Goal: Information Seeking & Learning: Learn about a topic

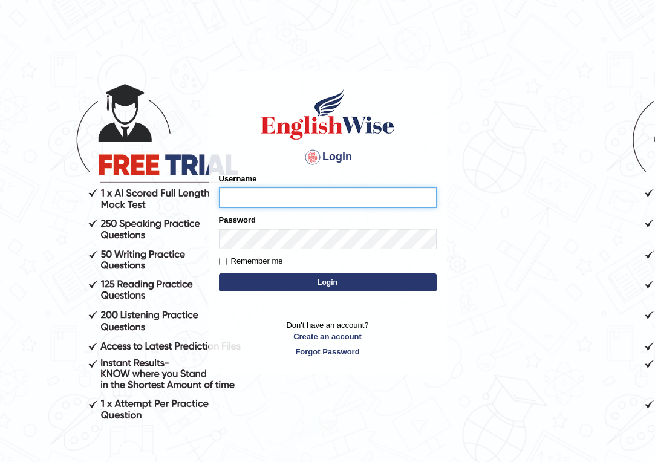
type input "Emmaculate"
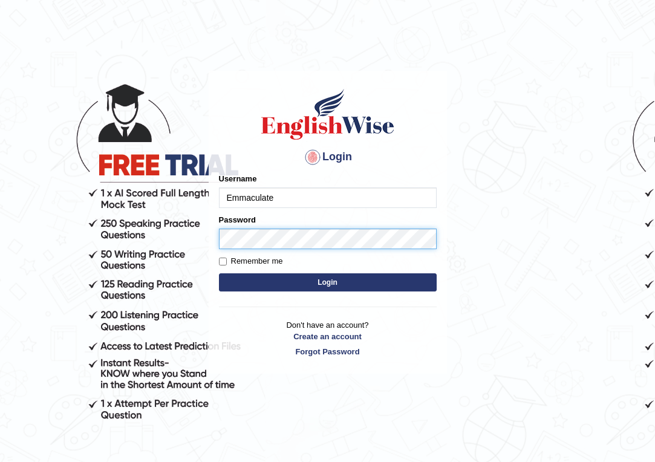
click at [327, 282] on button "Login" at bounding box center [328, 282] width 218 height 18
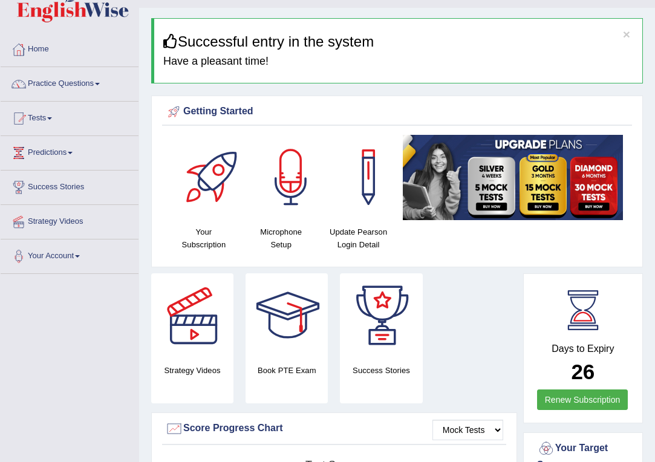
scroll to position [26, 0]
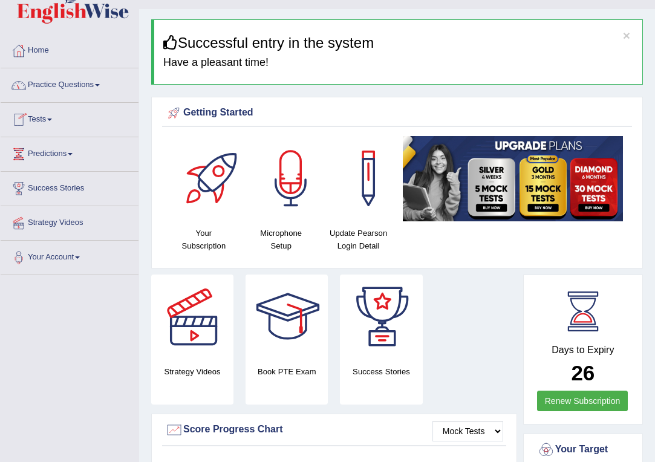
click at [88, 91] on link "Practice Questions" at bounding box center [70, 83] width 138 height 30
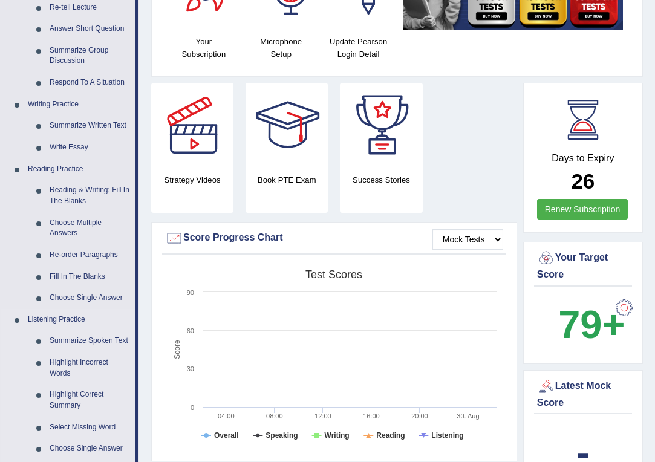
scroll to position [212, 0]
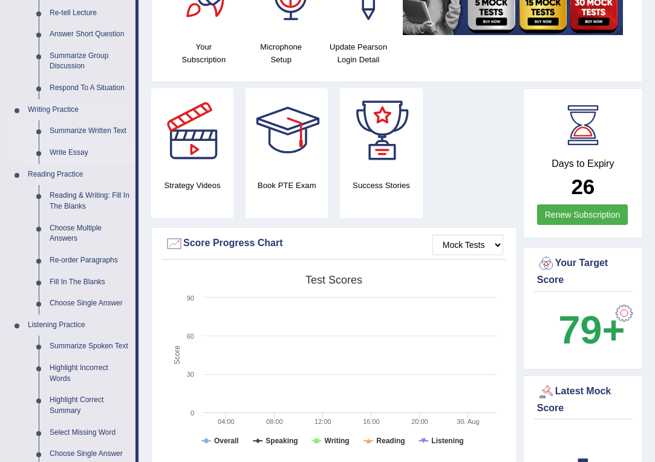
click at [66, 151] on link "Write Essay" at bounding box center [89, 153] width 91 height 22
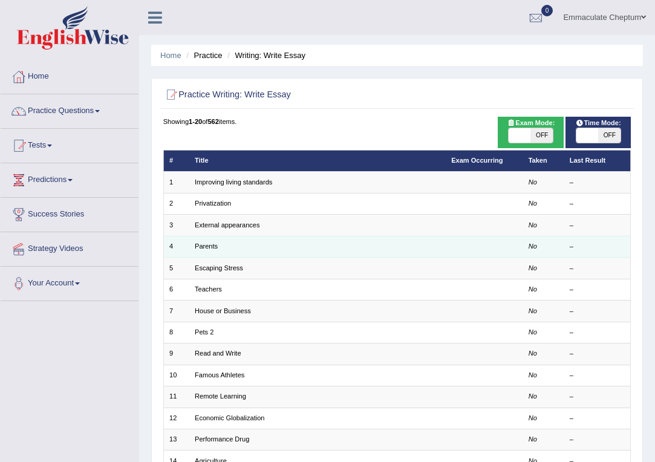
click at [226, 247] on td "Parents" at bounding box center [317, 246] width 256 height 21
click at [215, 244] on link "Parents" at bounding box center [206, 245] width 23 height 7
